Goal: Find specific page/section: Find specific page/section

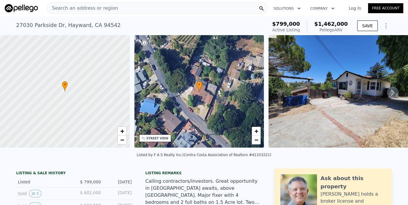
click at [73, 9] on span "Search an address or region" at bounding box center [82, 8] width 71 height 7
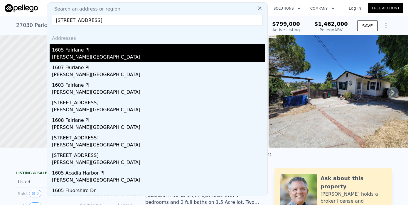
type input "[STREET_ADDRESS]"
click at [67, 55] on div "[PERSON_NAME][GEOGRAPHIC_DATA]" at bounding box center [158, 58] width 213 height 8
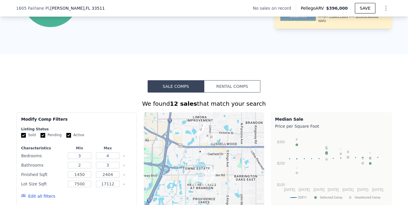
scroll to position [389, 0]
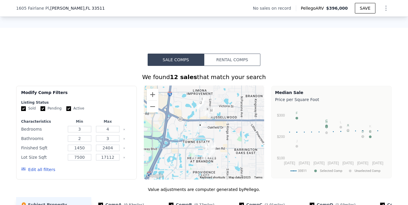
click at [22, 171] on icon "button" at bounding box center [24, 169] width 4 height 3
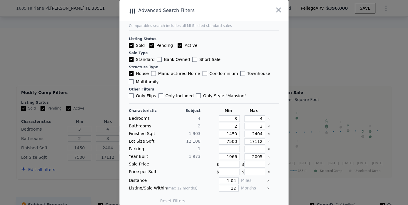
click at [178, 43] on input "Active" at bounding box center [180, 45] width 5 height 5
checkbox input "false"
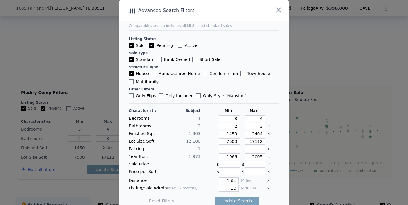
checkbox input "false"
click at [149, 44] on input "Pending" at bounding box center [151, 45] width 5 height 5
checkbox input "false"
checkbox input "true"
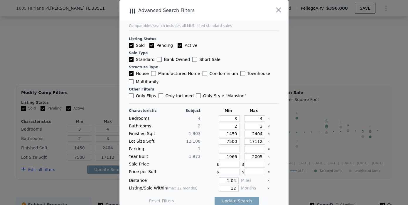
checkbox input "true"
